Goal: Navigation & Orientation: Find specific page/section

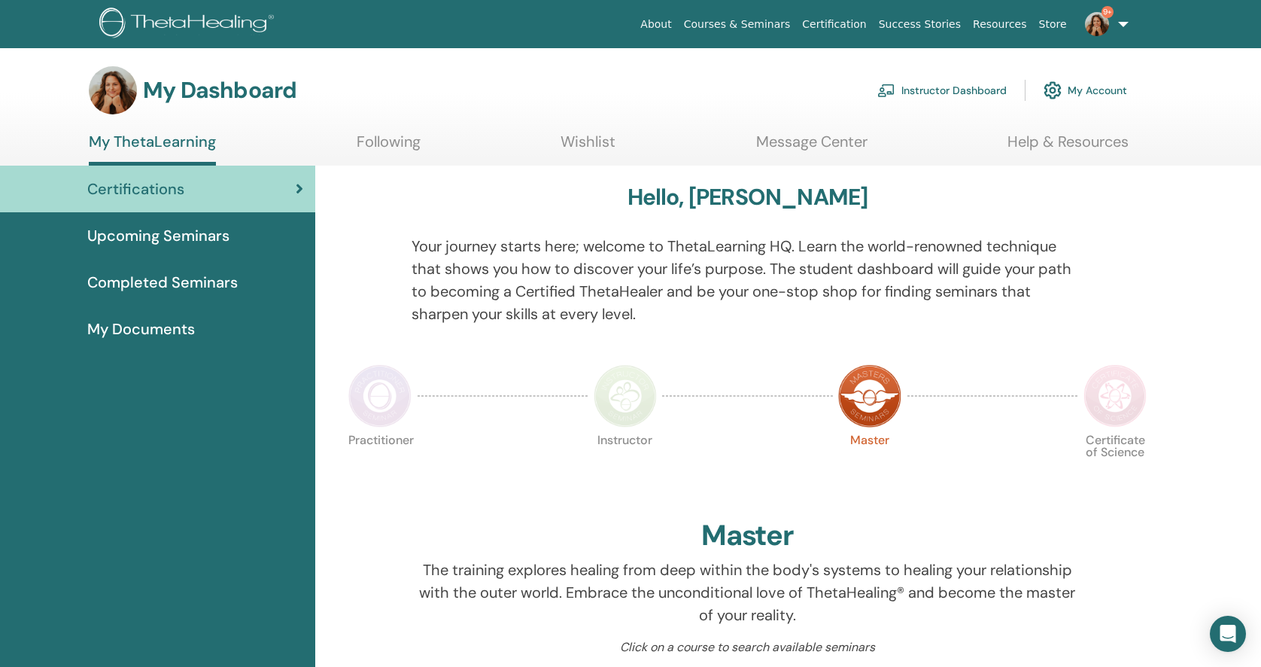
click at [235, 249] on link "Upcoming Seminars" at bounding box center [157, 235] width 315 height 47
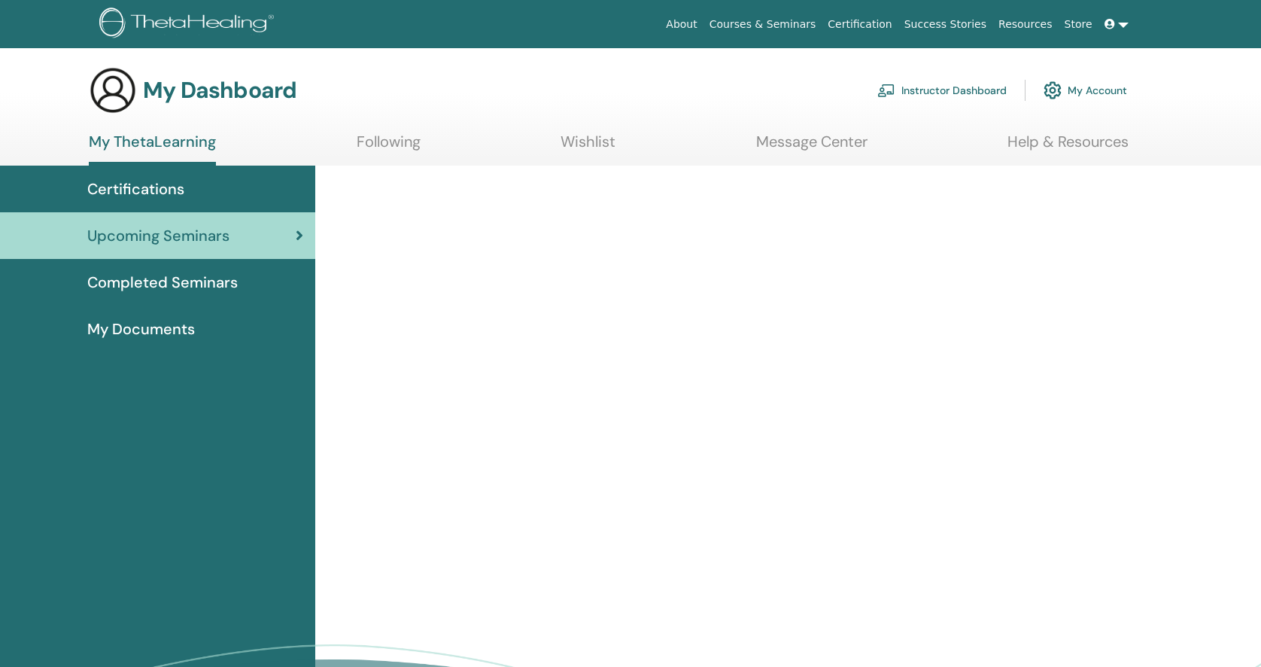
click at [223, 237] on span "Upcoming Seminars" at bounding box center [158, 235] width 142 height 23
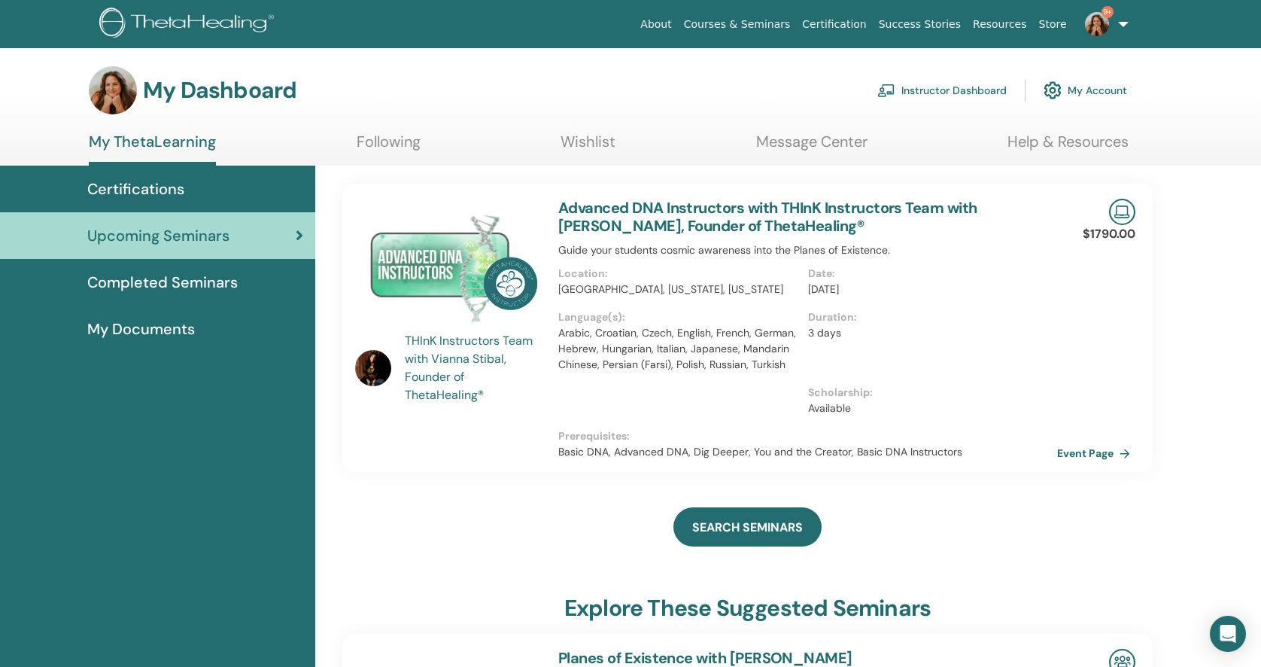
click at [1096, 26] on img at bounding box center [1097, 24] width 24 height 24
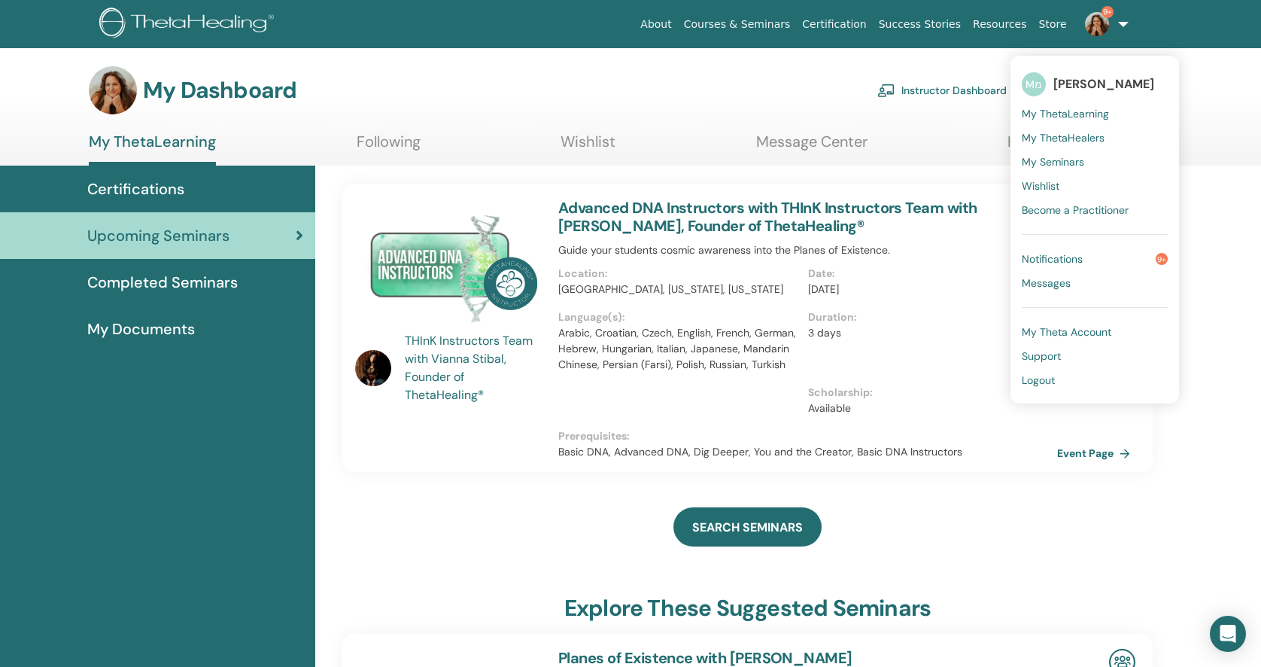
click at [929, 85] on link "Instructor Dashboard" at bounding box center [941, 90] width 129 height 33
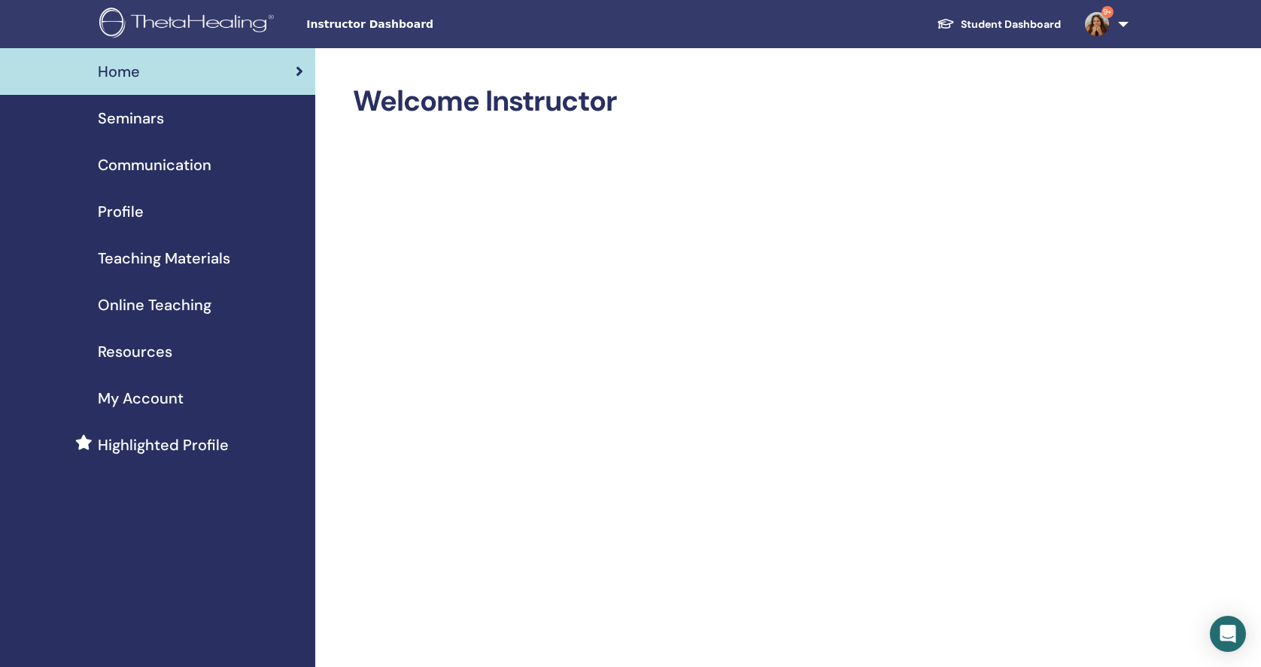
click at [157, 126] on span "Seminars" at bounding box center [131, 118] width 66 height 23
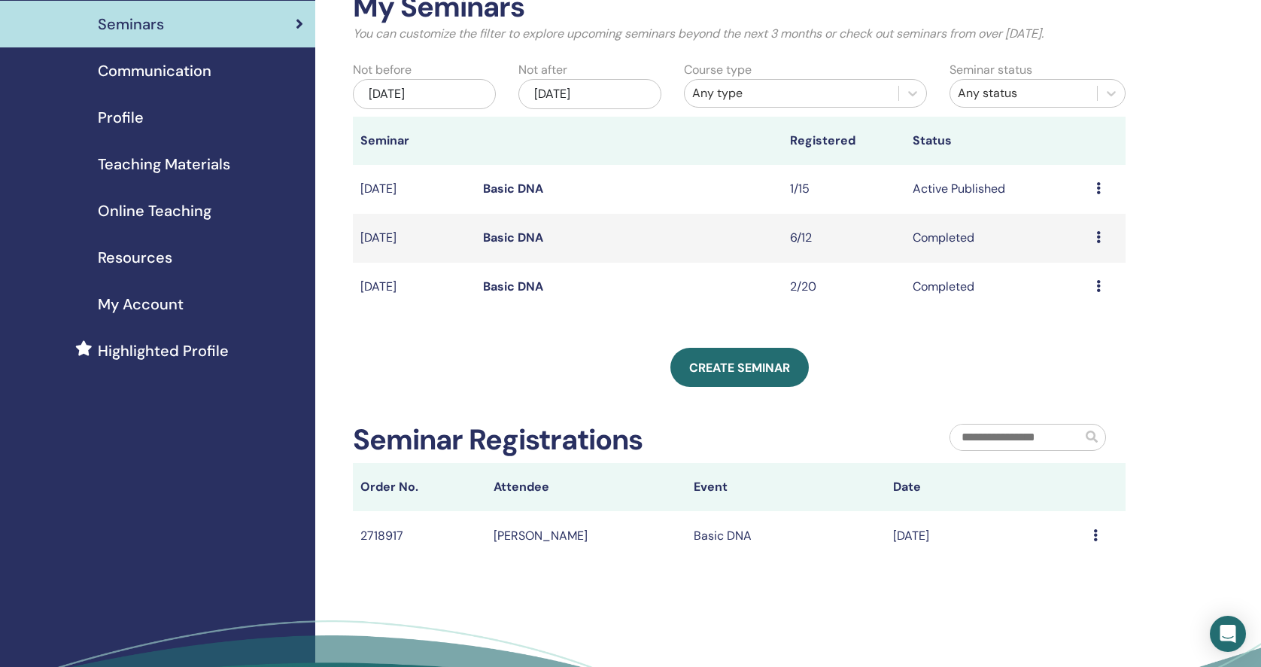
scroll to position [265, 0]
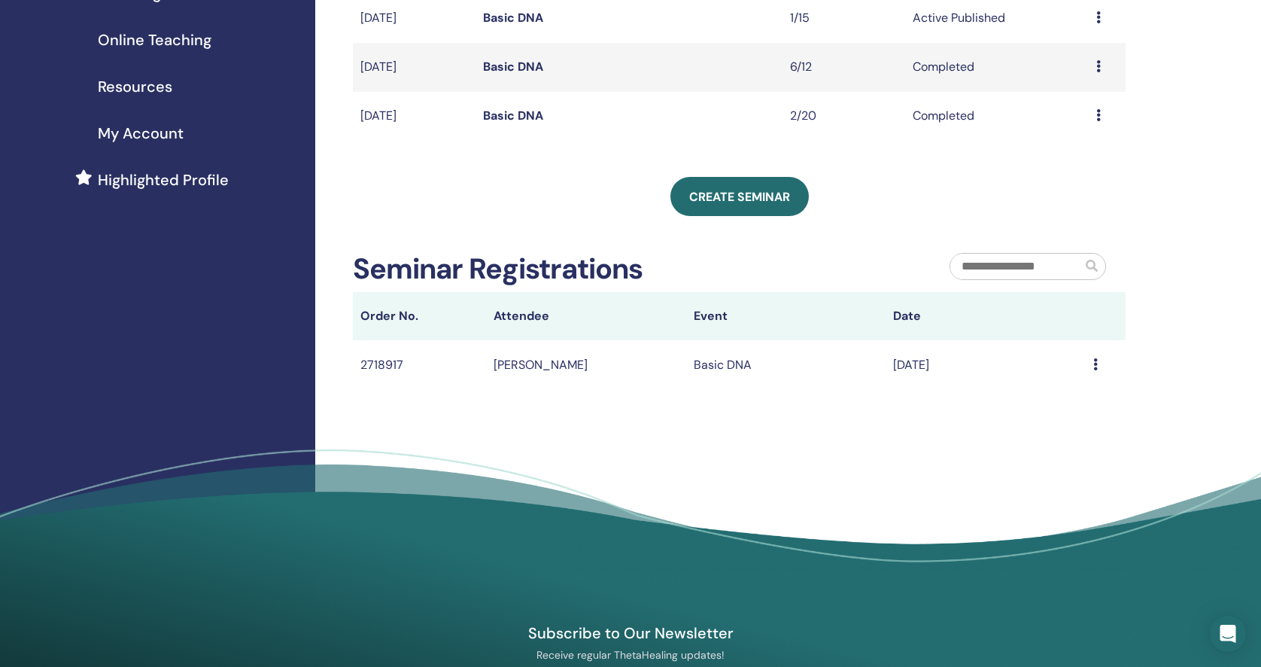
click at [752, 445] on div "My Seminars You can customize the filter to explore upcoming seminars beyond th…" at bounding box center [788, 191] width 946 height 816
